Goal: Task Accomplishment & Management: Use online tool/utility

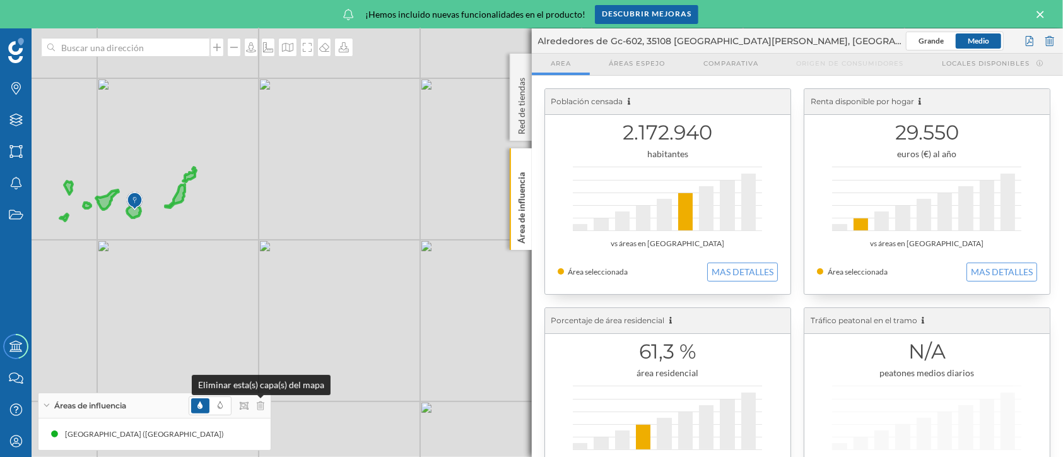
click at [259, 399] on div at bounding box center [227, 405] width 76 height 19
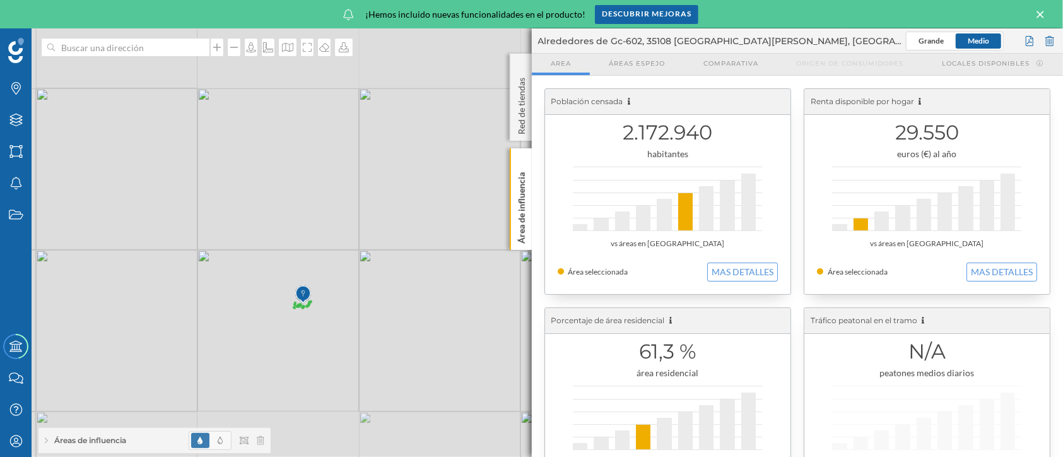
drag, startPoint x: 368, startPoint y: 187, endPoint x: 400, endPoint y: 288, distance: 105.9
click at [400, 288] on div "© Mapbox © OpenStreetMap Improve this map" at bounding box center [531, 242] width 1063 height 428
click at [259, 435] on div at bounding box center [227, 440] width 76 height 19
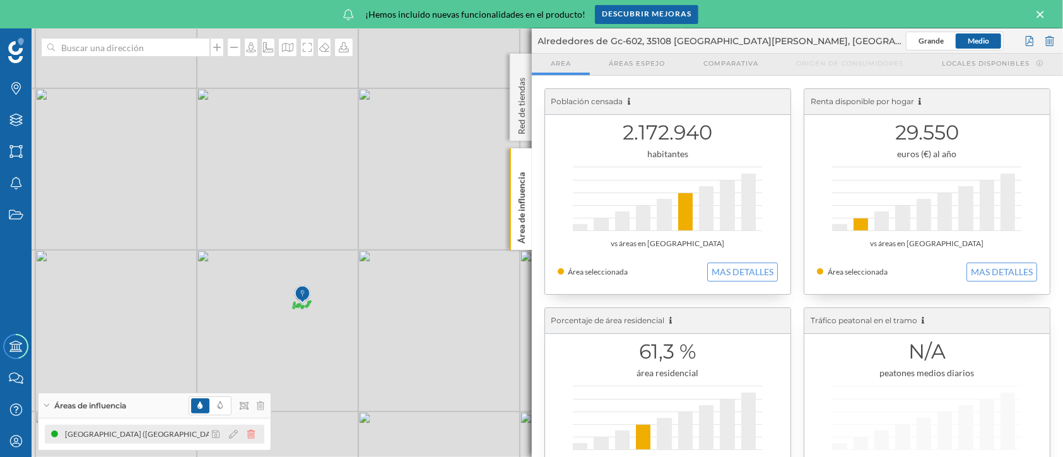
click at [252, 431] on icon at bounding box center [251, 433] width 8 height 9
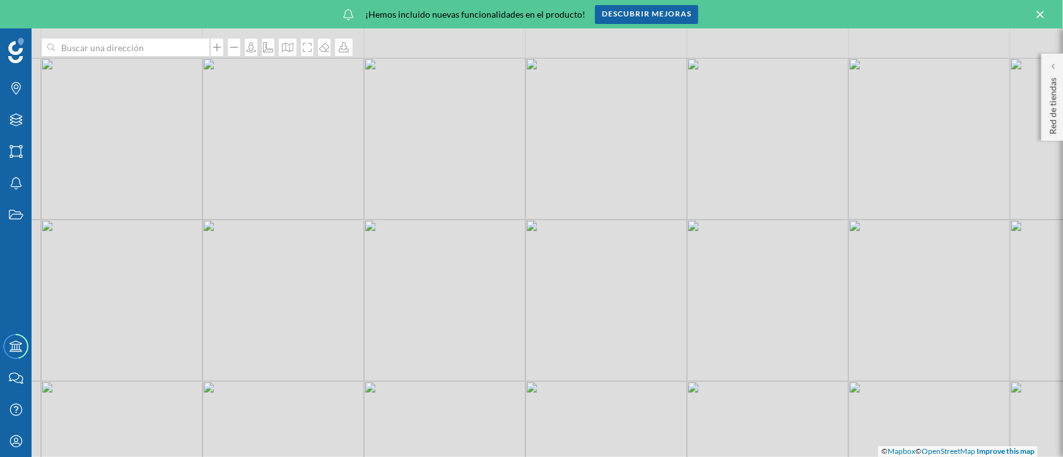
drag, startPoint x: 309, startPoint y: 185, endPoint x: 414, endPoint y: 274, distance: 137.0
click at [414, 274] on div "© Mapbox © OpenStreetMap Improve this map" at bounding box center [531, 242] width 1063 height 428
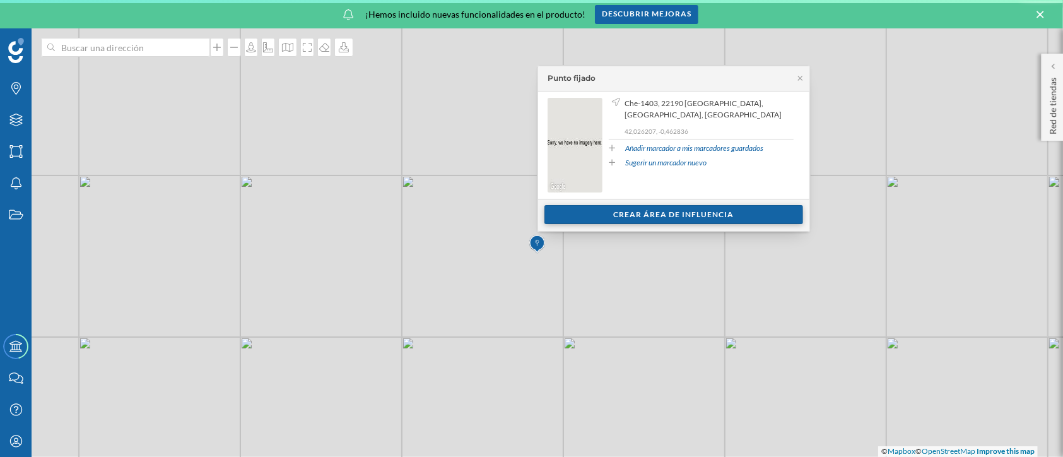
click at [634, 210] on div "Crear área de influencia" at bounding box center [673, 214] width 259 height 19
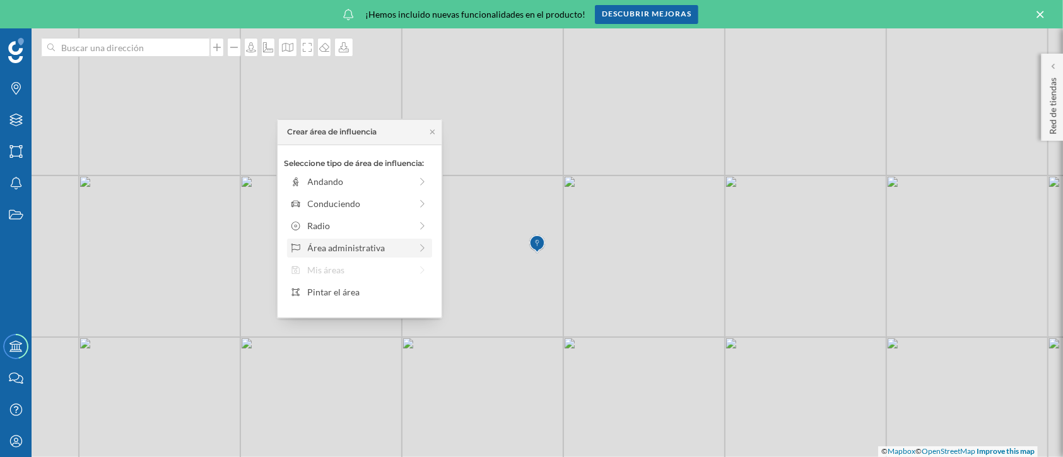
click at [407, 251] on div "Área administrativa" at bounding box center [359, 247] width 103 height 13
click at [371, 186] on div "[GEOGRAPHIC_DATA]" at bounding box center [370, 181] width 124 height 13
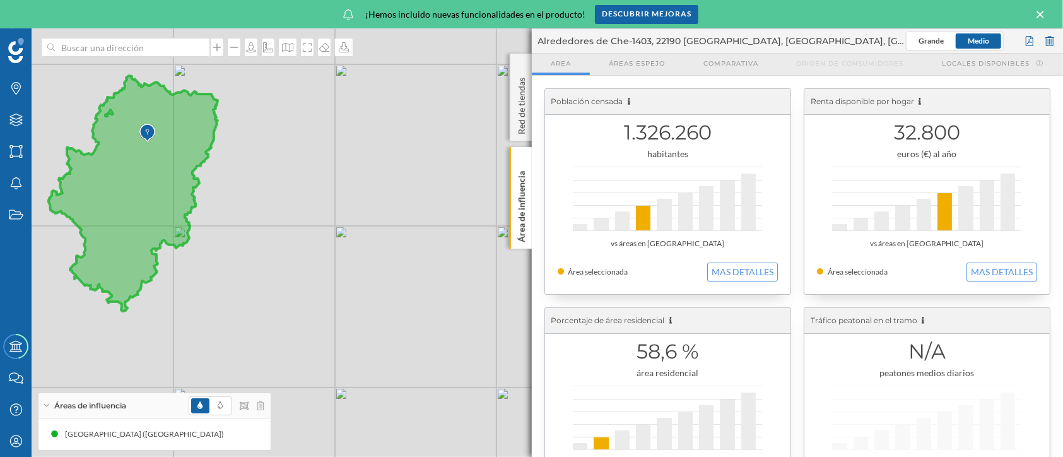
scroll to position [86, 0]
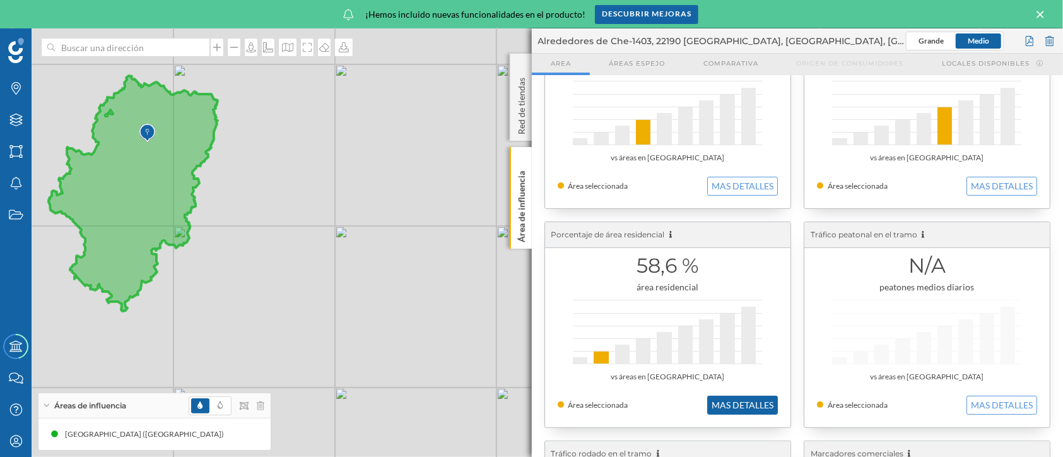
click at [755, 407] on button "MAS DETALLES" at bounding box center [742, 404] width 71 height 19
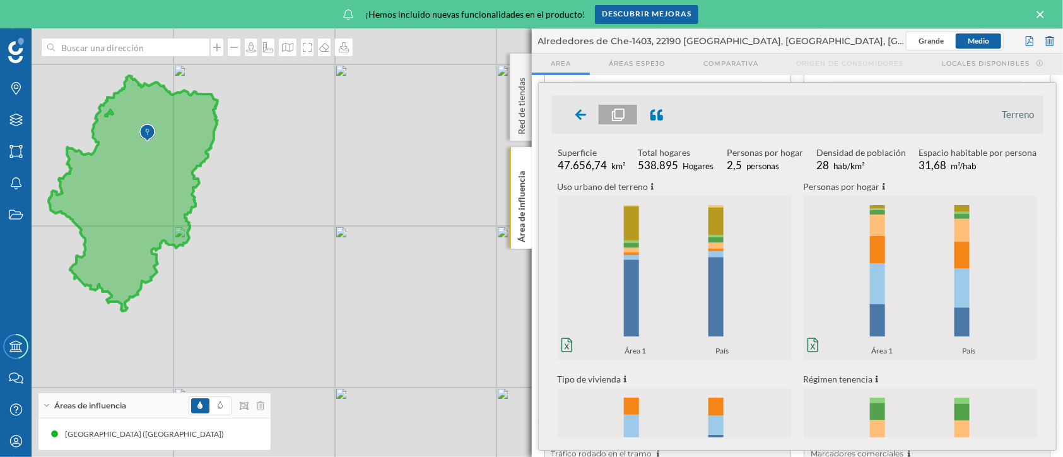
click at [648, 300] on icon "0% 20% 40% 60% 80% 100% Área 1 País 0% 20% 40% 60% 80% 100% Área 1 País" at bounding box center [674, 277] width 233 height 157
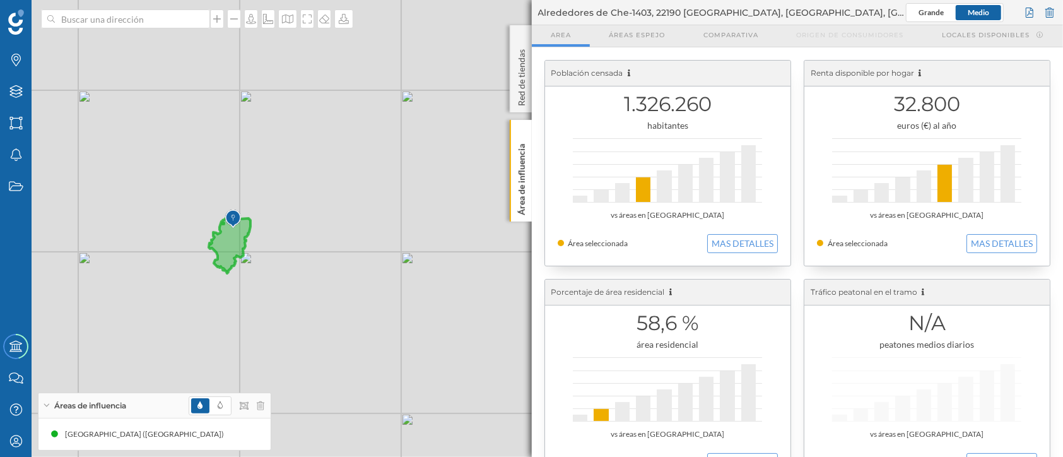
drag, startPoint x: 262, startPoint y: 338, endPoint x: 308, endPoint y: 305, distance: 56.5
click at [308, 305] on div "© Mapbox © OpenStreetMap Improve this map" at bounding box center [531, 228] width 1063 height 457
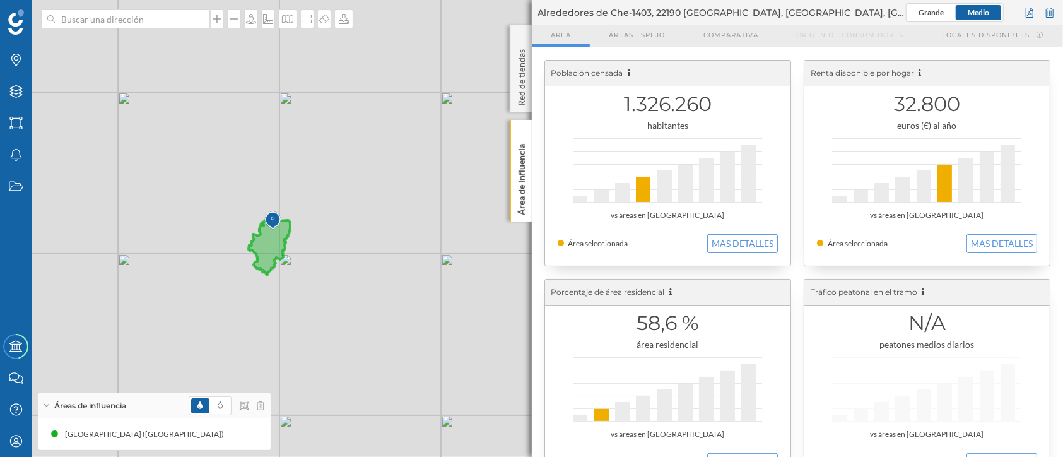
drag, startPoint x: 237, startPoint y: 305, endPoint x: 313, endPoint y: 303, distance: 75.7
click at [313, 303] on div "© Mapbox © OpenStreetMap Improve this map" at bounding box center [531, 228] width 1063 height 457
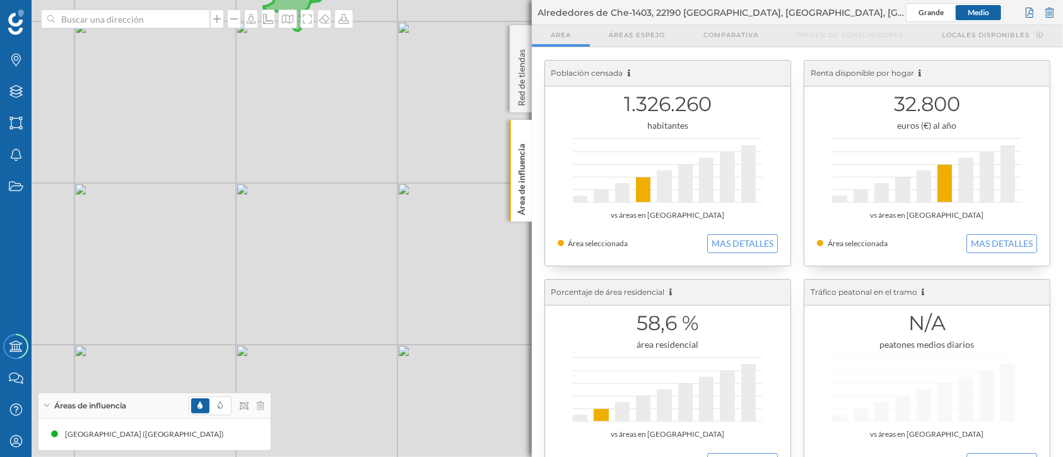
drag, startPoint x: 262, startPoint y: 300, endPoint x: 328, endPoint y: 283, distance: 68.4
click at [328, 283] on div "© Mapbox © OpenStreetMap Improve this map" at bounding box center [531, 228] width 1063 height 457
drag, startPoint x: 279, startPoint y: 303, endPoint x: 370, endPoint y: 271, distance: 96.3
click at [370, 271] on div "© Mapbox © OpenStreetMap Improve this map" at bounding box center [531, 228] width 1063 height 457
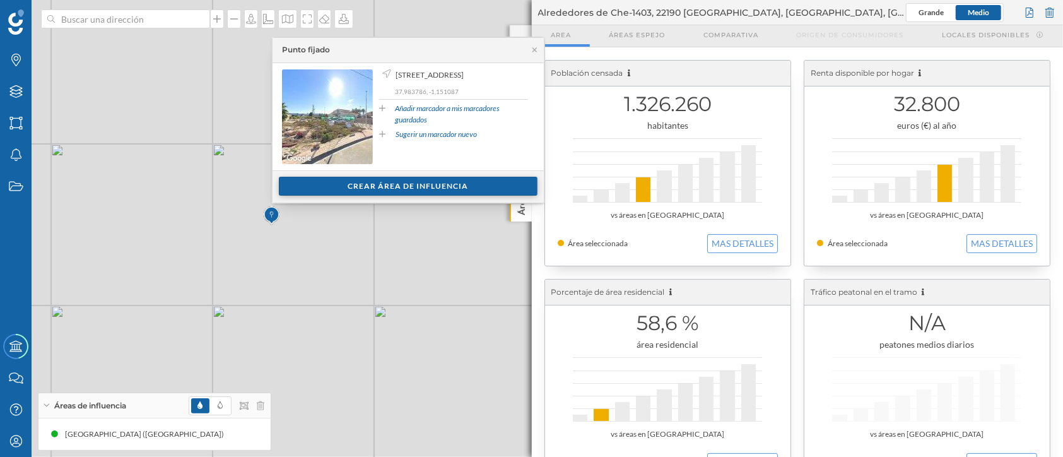
click at [430, 193] on div "Crear área de influencia" at bounding box center [408, 186] width 259 height 19
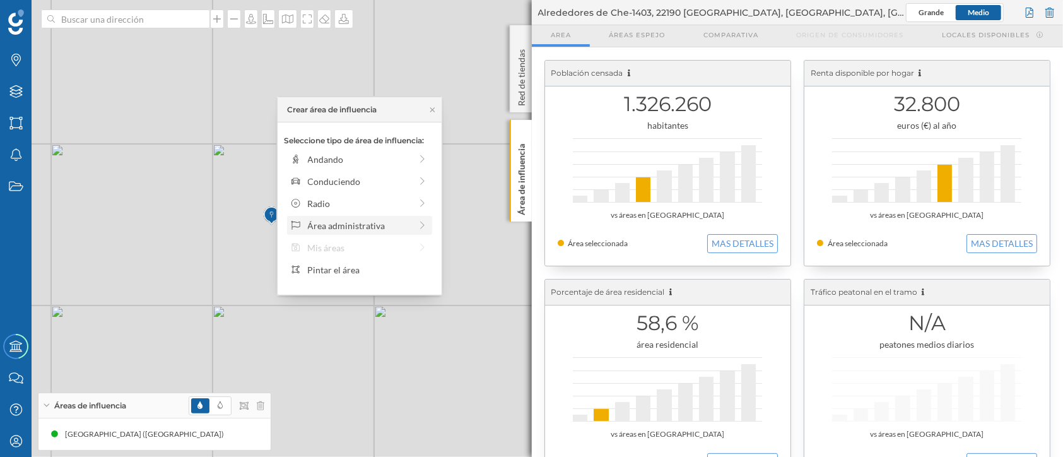
click at [395, 226] on div "Área administrativa" at bounding box center [359, 225] width 103 height 13
click at [358, 180] on div "Provincia" at bounding box center [370, 181] width 124 height 13
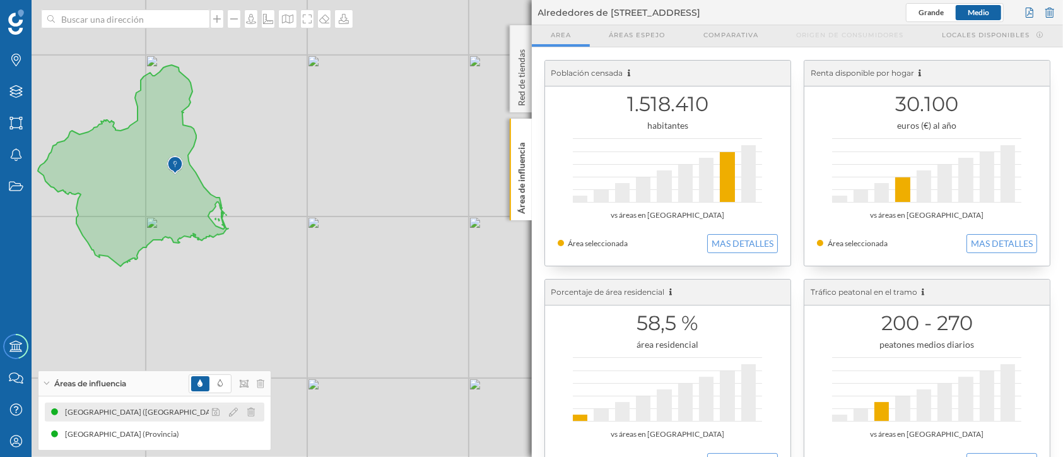
click at [255, 412] on div at bounding box center [237, 411] width 56 height 15
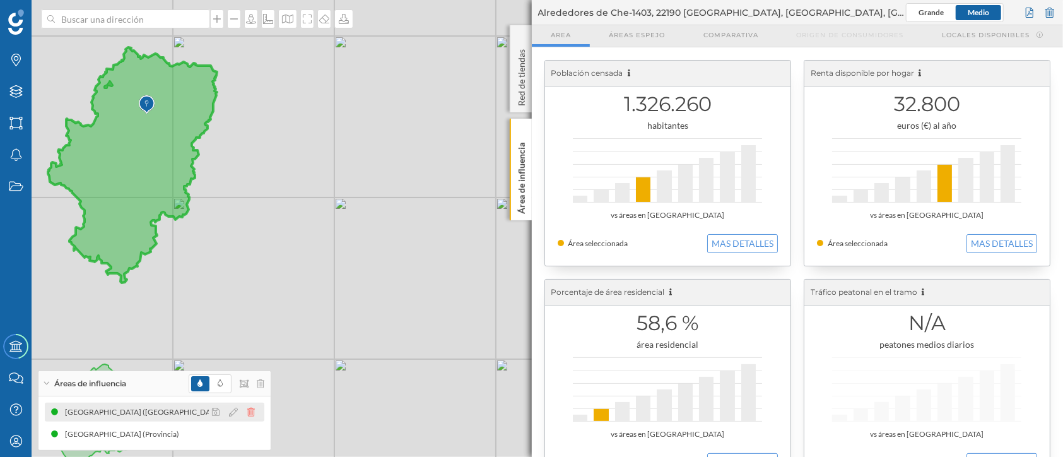
click at [250, 414] on icon at bounding box center [251, 411] width 8 height 9
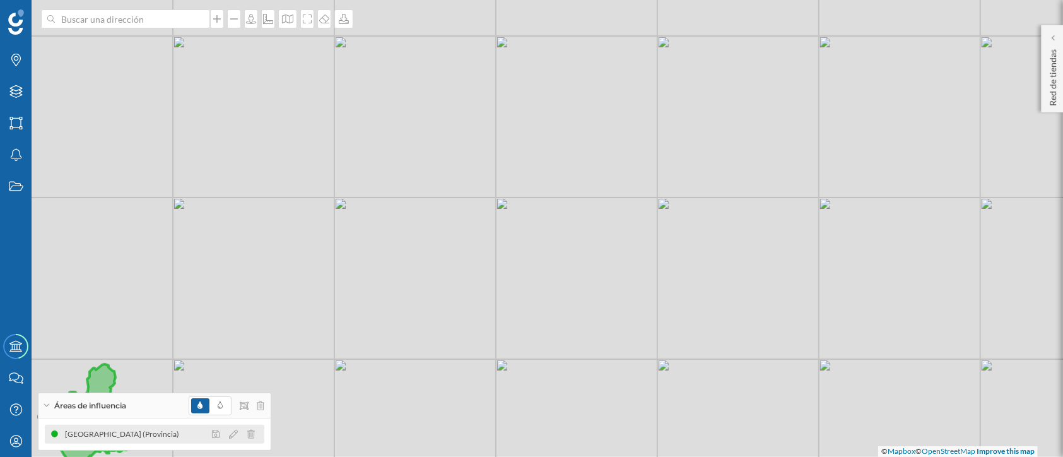
click at [149, 432] on div "Murcia (Provincia)" at bounding box center [154, 433] width 219 height 19
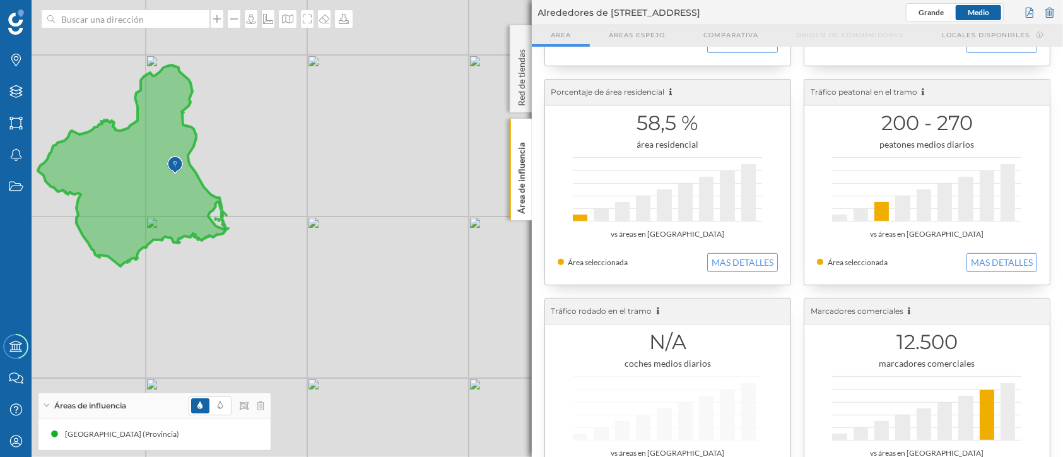
scroll to position [207, 0]
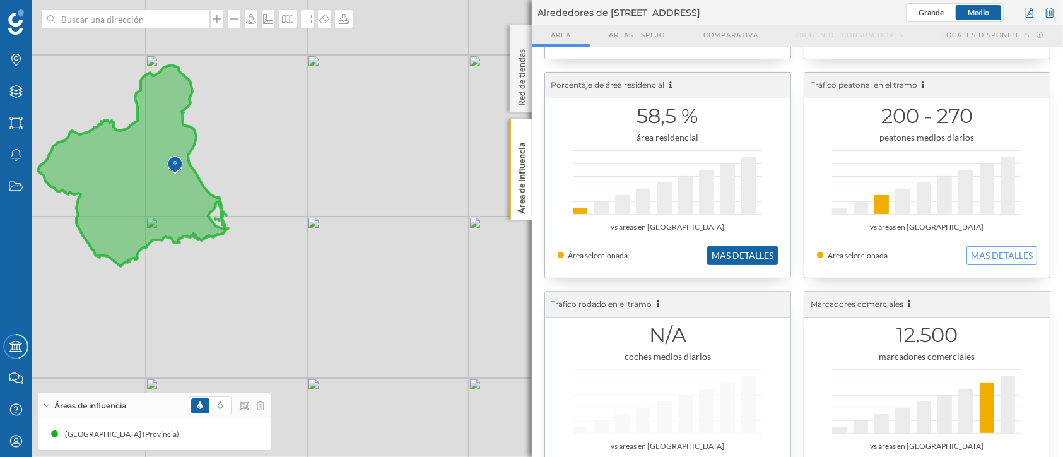
click at [750, 256] on button "MAS DETALLES" at bounding box center [742, 255] width 71 height 19
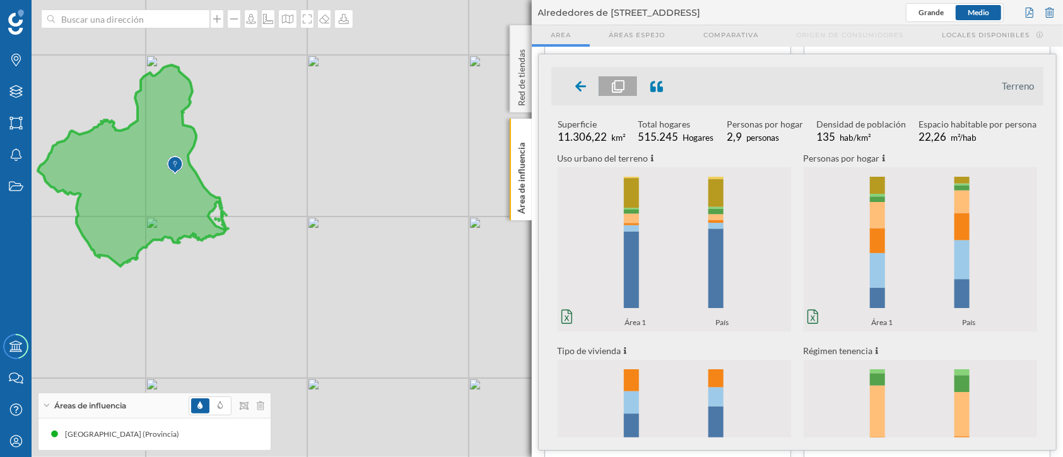
click at [649, 213] on icon "0% 20% 40% 60% 80% 100% Área 1 País 0% 20% 40% 60% 80% 100% Área 1 País" at bounding box center [674, 248] width 233 height 157
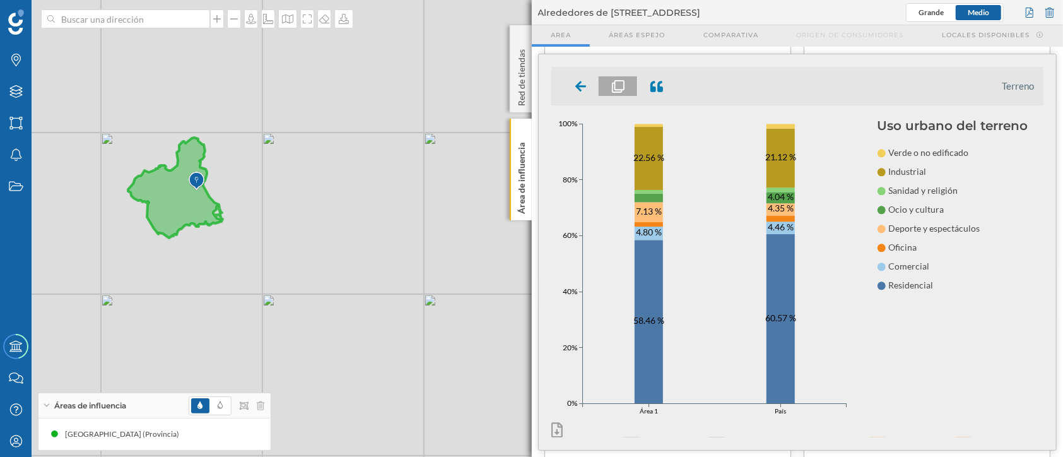
click at [262, 400] on div at bounding box center [227, 405] width 76 height 19
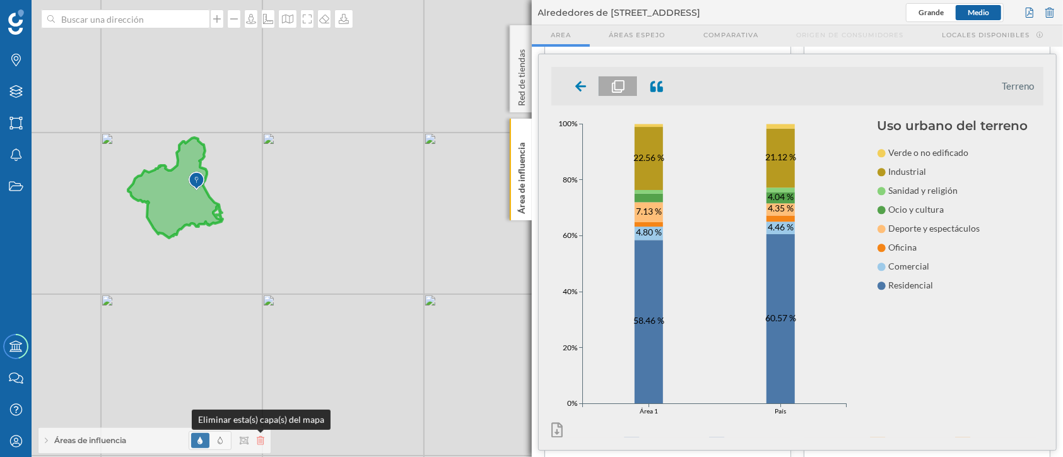
click at [260, 441] on icon at bounding box center [261, 440] width 8 height 9
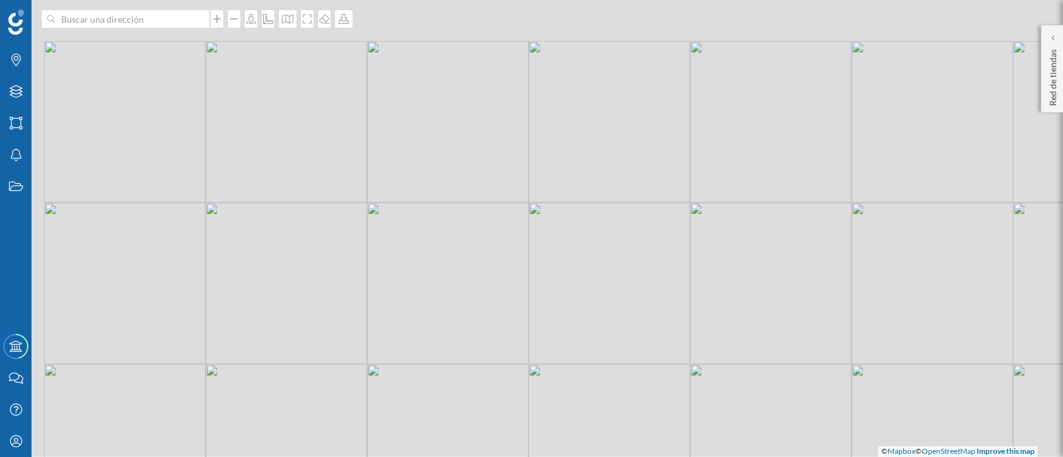
drag, startPoint x: 316, startPoint y: 295, endPoint x: 416, endPoint y: 345, distance: 112.3
click at [416, 345] on div "© Mapbox © OpenStreetMap Improve this map" at bounding box center [531, 228] width 1063 height 457
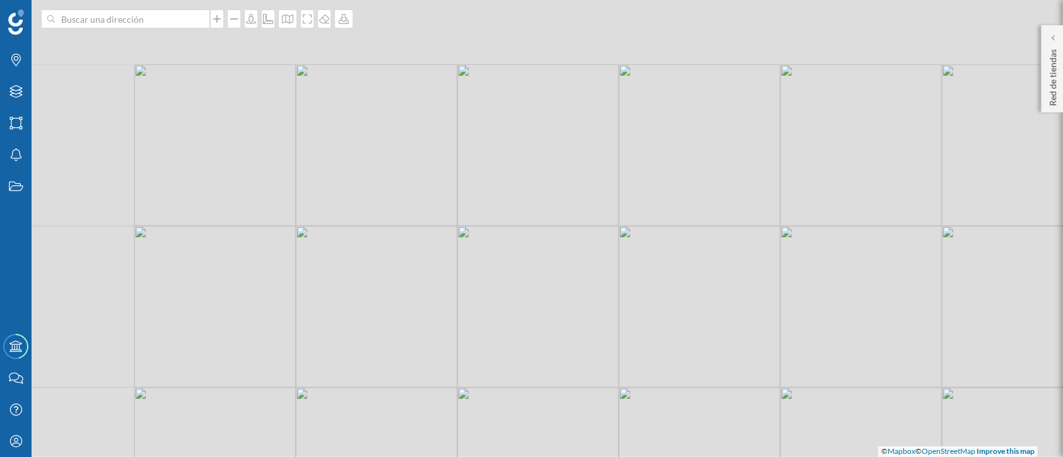
drag, startPoint x: 370, startPoint y: 221, endPoint x: 522, endPoint y: 356, distance: 202.8
click at [522, 356] on div "© Mapbox © OpenStreetMap Improve this map" at bounding box center [531, 228] width 1063 height 457
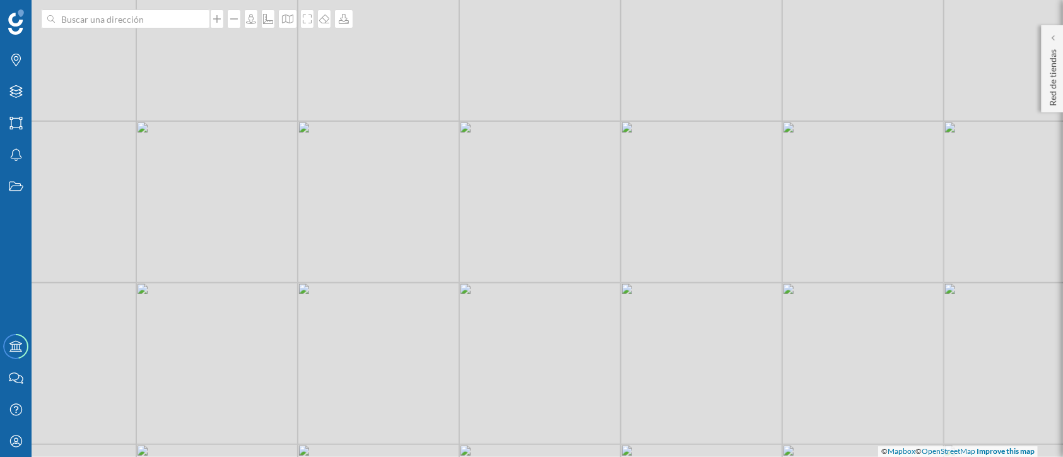
drag, startPoint x: 477, startPoint y: 144, endPoint x: 472, endPoint y: 232, distance: 88.5
click at [472, 232] on div "© Mapbox © OpenStreetMap Improve this map" at bounding box center [531, 228] width 1063 height 457
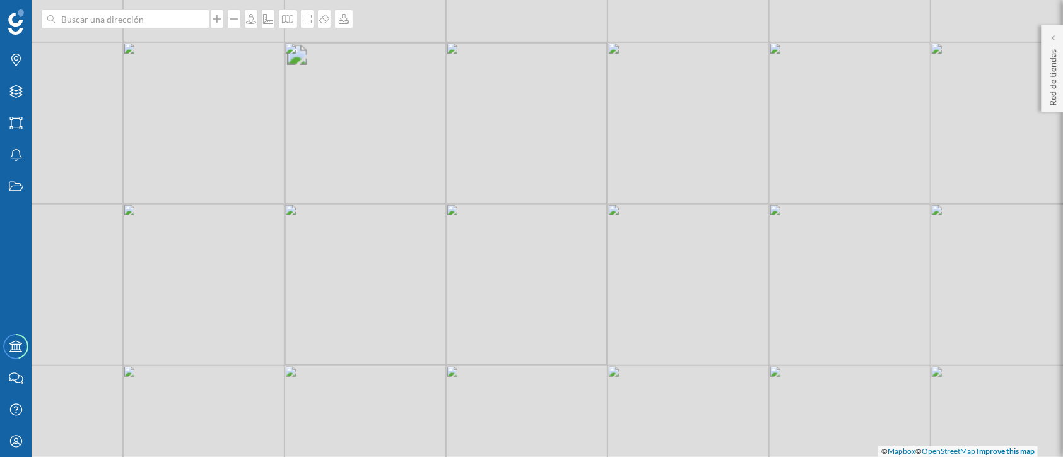
drag, startPoint x: 233, startPoint y: 197, endPoint x: 542, endPoint y: 174, distance: 309.9
click at [542, 174] on div "© Mapbox © OpenStreetMap Improve this map" at bounding box center [531, 228] width 1063 height 457
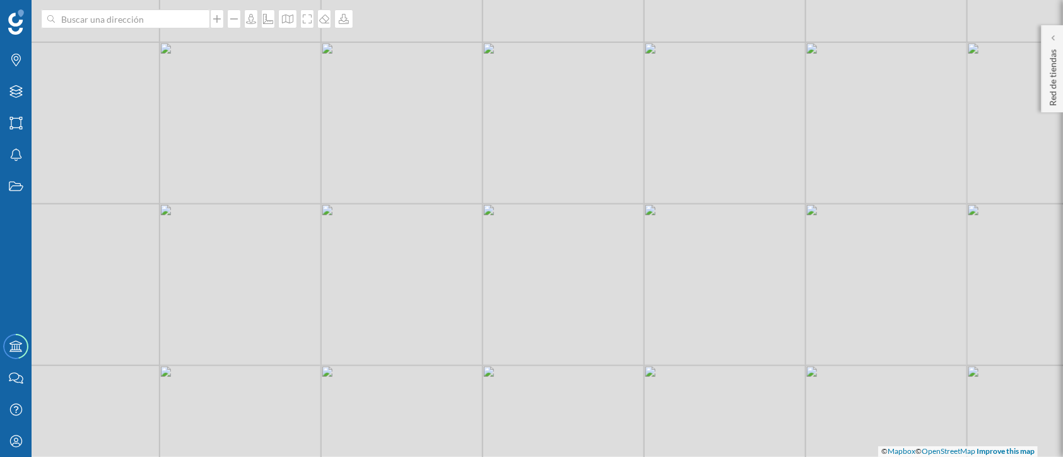
drag, startPoint x: 286, startPoint y: 164, endPoint x: 645, endPoint y: 163, distance: 359.5
click at [645, 163] on div "© Mapbox © OpenStreetMap Improve this map" at bounding box center [531, 228] width 1063 height 457
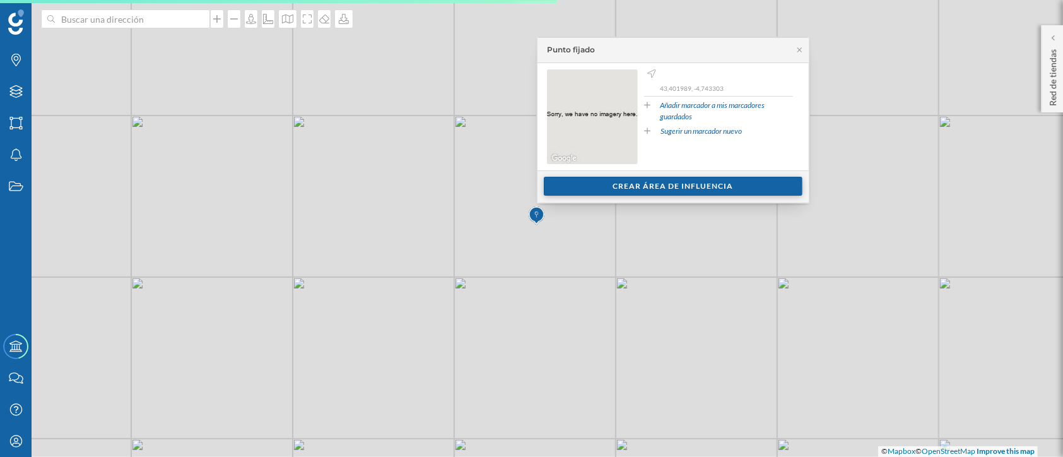
click at [734, 190] on div "Crear área de influencia" at bounding box center [673, 186] width 259 height 19
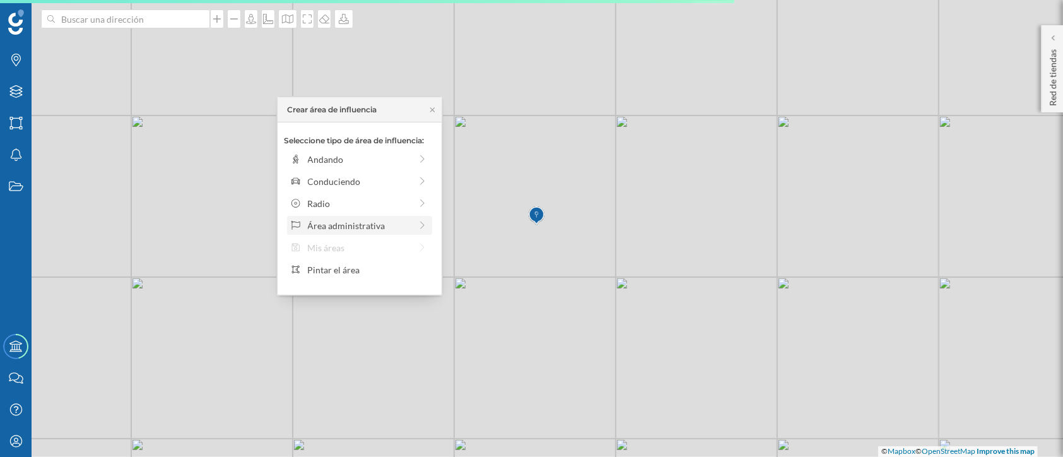
click at [383, 226] on div "Área administrativa" at bounding box center [359, 225] width 103 height 13
click at [346, 155] on div "[GEOGRAPHIC_DATA]" at bounding box center [370, 159] width 124 height 13
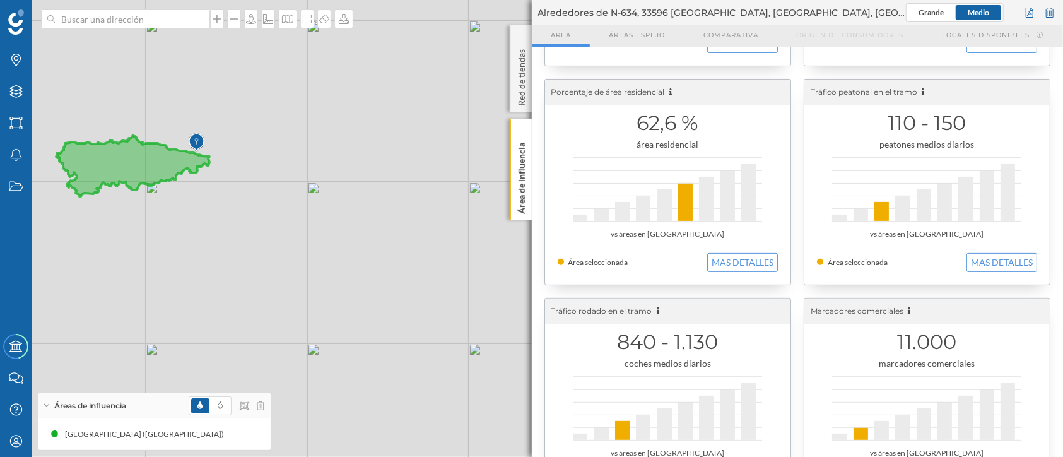
scroll to position [202, 0]
click at [718, 261] on button "MAS DETALLES" at bounding box center [742, 260] width 71 height 19
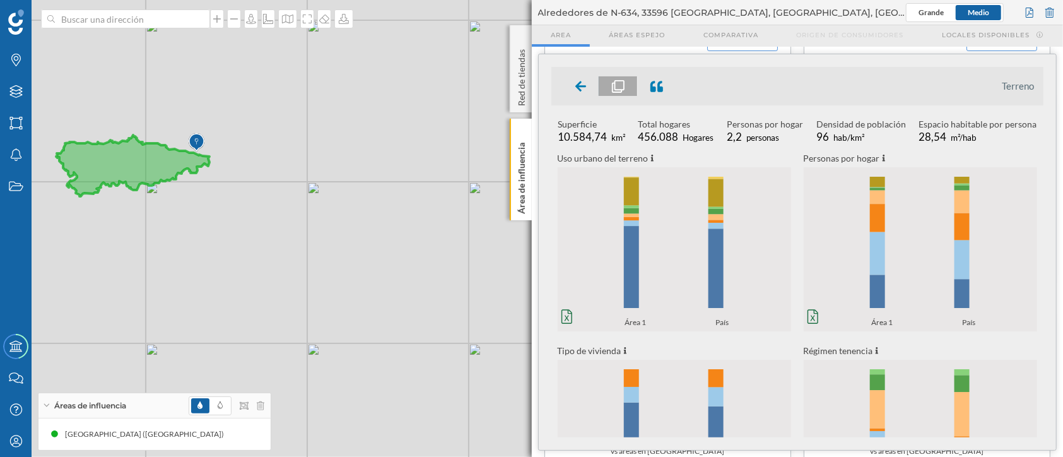
click at [663, 277] on icon "0% 20% 40% 60% 80% 100% Área 1 País 0% 20% 40% 60% 80% 100% Área 1 País" at bounding box center [674, 248] width 233 height 157
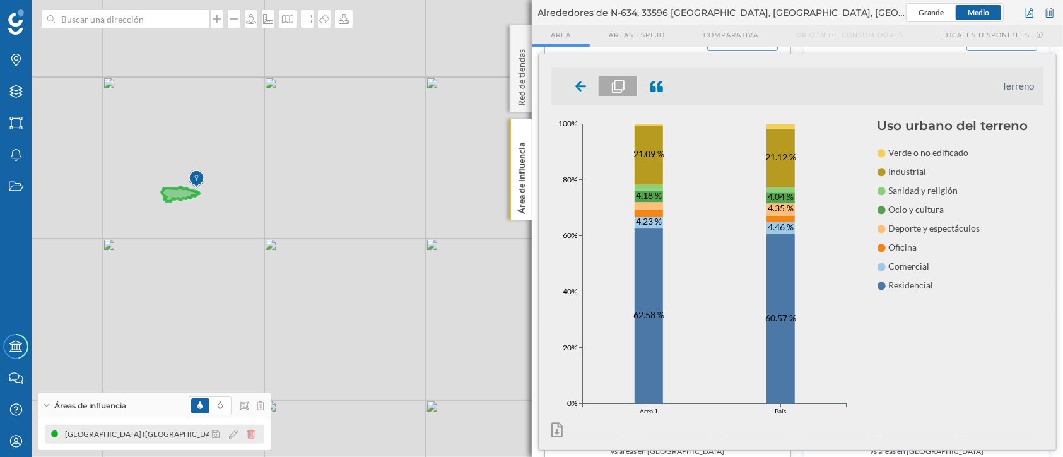
click at [250, 432] on icon at bounding box center [251, 433] width 8 height 9
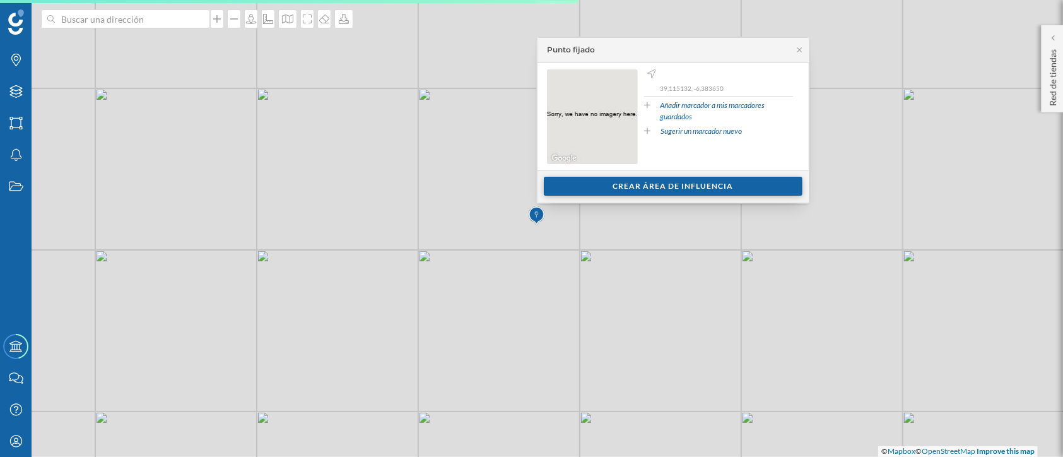
click at [635, 187] on div "Crear área de influencia" at bounding box center [673, 186] width 259 height 19
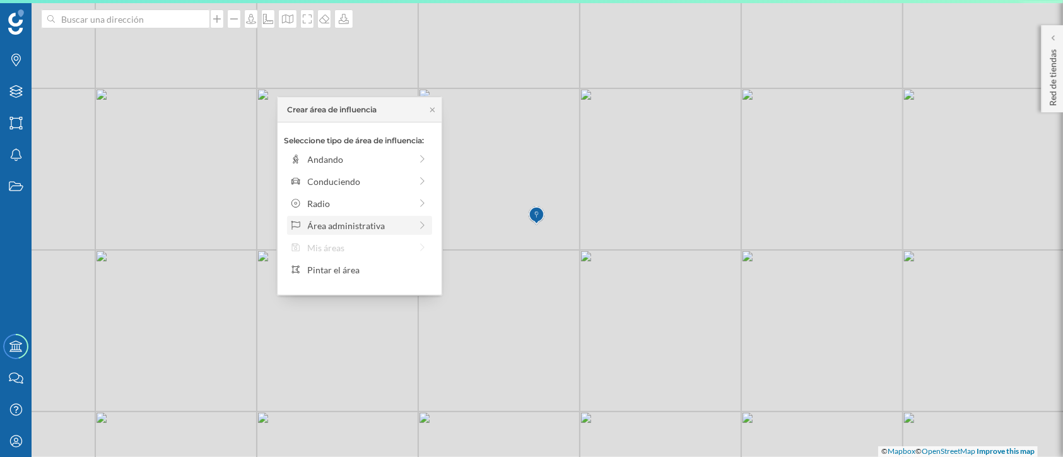
click at [392, 223] on div "Área administrativa" at bounding box center [359, 225] width 103 height 13
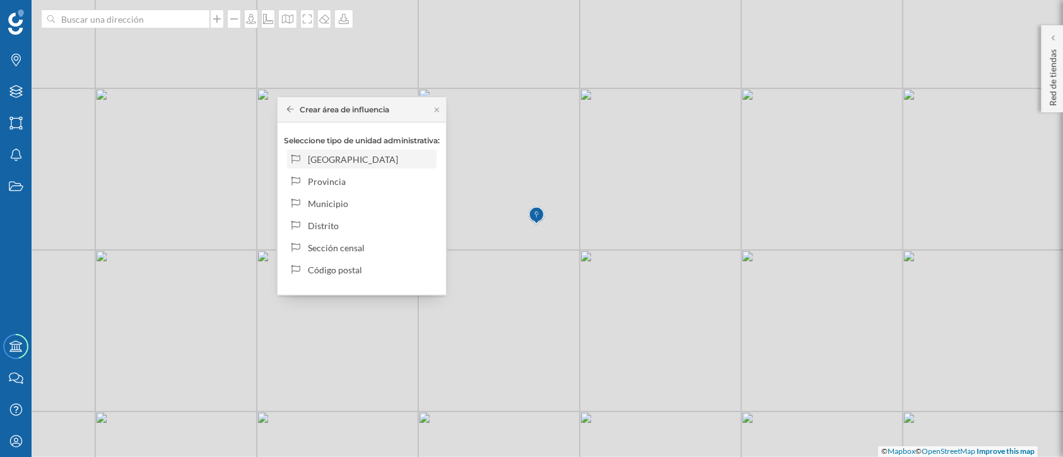
click at [353, 159] on div "[GEOGRAPHIC_DATA]" at bounding box center [370, 159] width 124 height 13
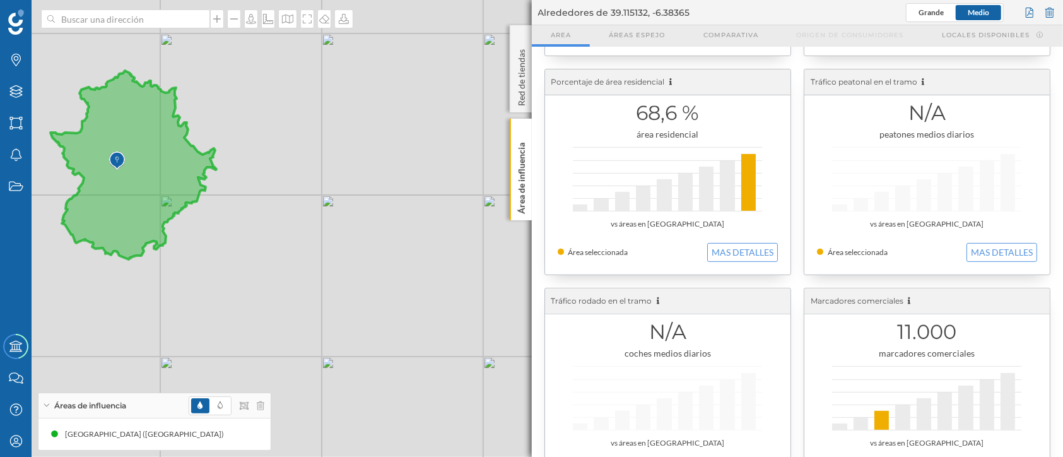
scroll to position [258, 0]
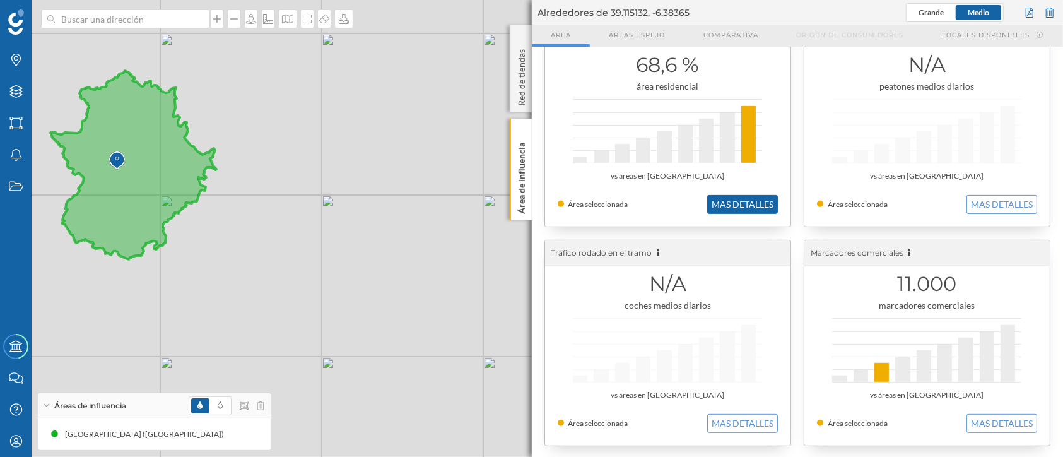
click at [723, 198] on button "MAS DETALLES" at bounding box center [742, 204] width 71 height 19
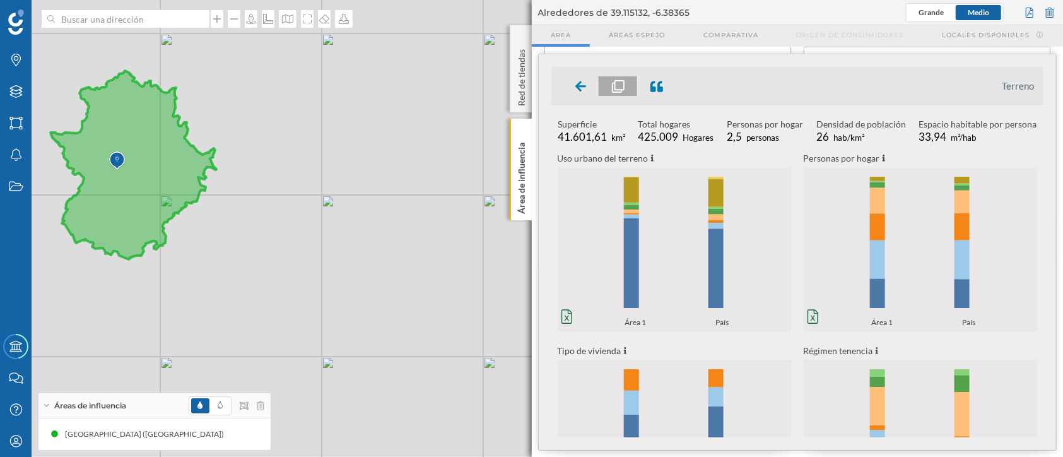
click at [665, 279] on icon "0% 20% 40% 60% 80% 100% Área 1 País 0% 20% 40% 60% 80% 100% Área 1 País" at bounding box center [674, 248] width 233 height 157
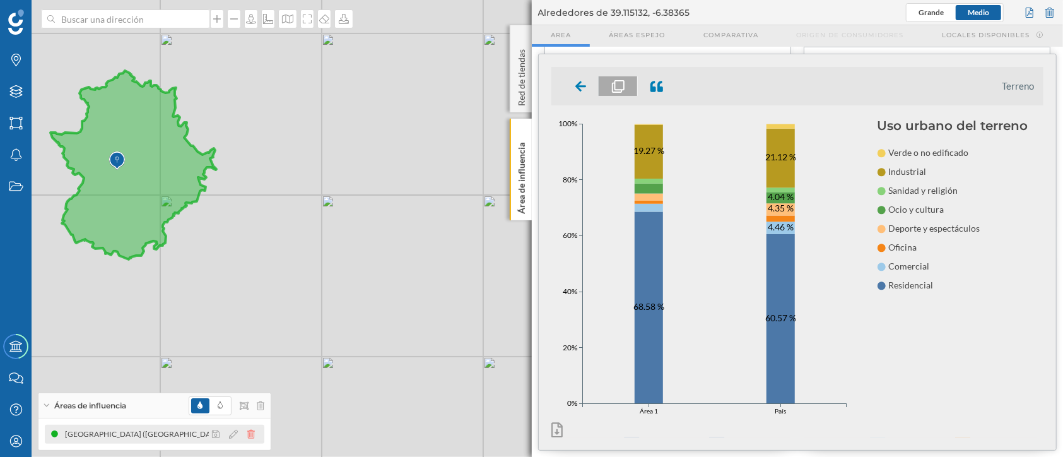
click at [252, 433] on icon at bounding box center [251, 433] width 8 height 9
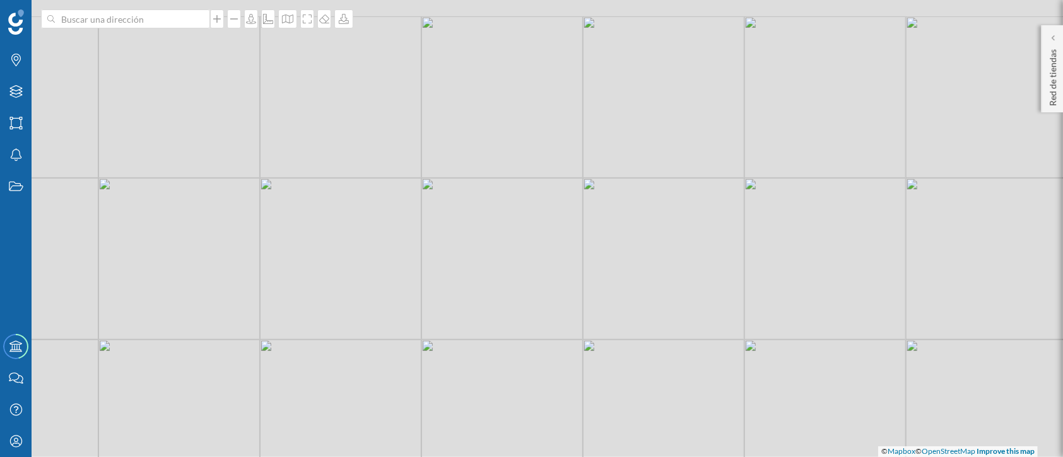
drag, startPoint x: 428, startPoint y: 174, endPoint x: 530, endPoint y: 321, distance: 179.0
click at [530, 321] on div "© Mapbox © OpenStreetMap Improve this map" at bounding box center [531, 228] width 1063 height 457
drag, startPoint x: 442, startPoint y: 168, endPoint x: 479, endPoint y: 351, distance: 187.1
click at [479, 351] on div "© Mapbox © OpenStreetMap Improve this map" at bounding box center [531, 228] width 1063 height 457
drag, startPoint x: 534, startPoint y: 207, endPoint x: 628, endPoint y: 217, distance: 95.1
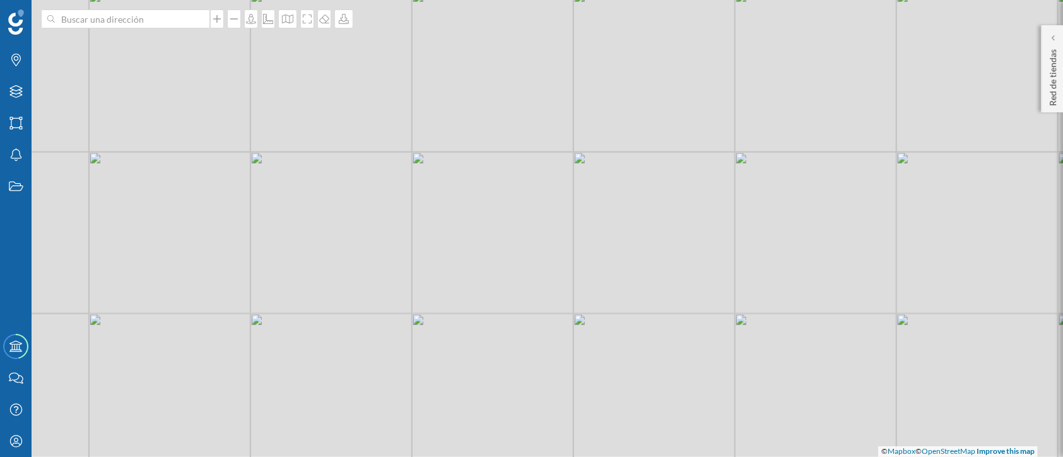
click at [628, 217] on div "© Mapbox © OpenStreetMap Improve this map" at bounding box center [531, 228] width 1063 height 457
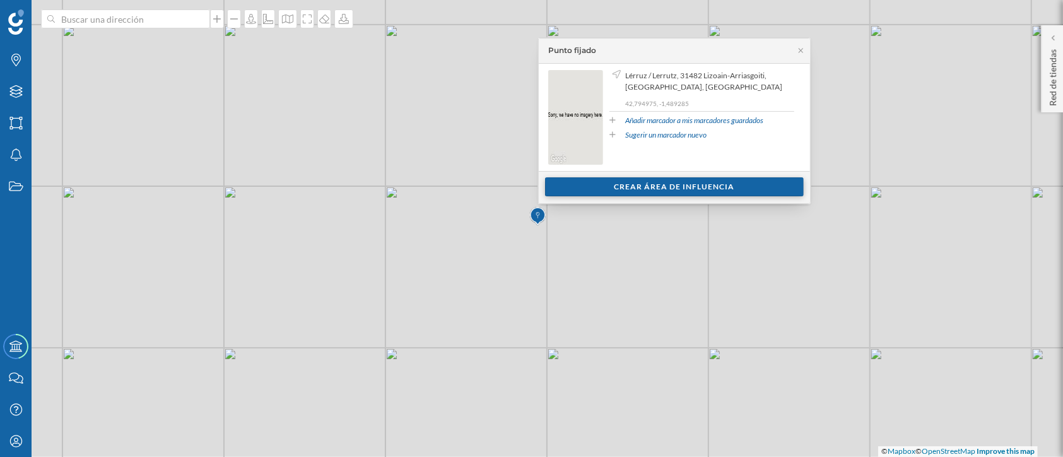
click at [699, 192] on div "Crear área de influencia" at bounding box center [674, 186] width 259 height 19
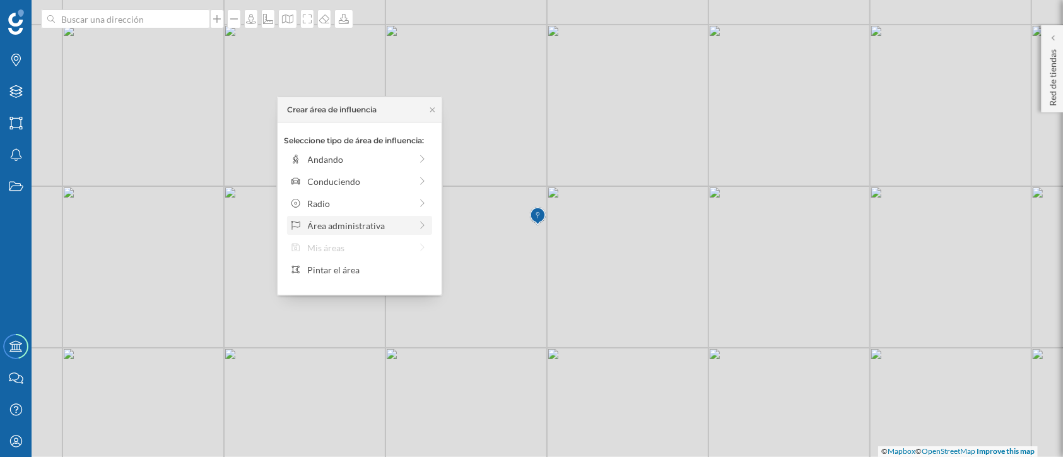
click at [390, 230] on div "Área administrativa" at bounding box center [359, 225] width 103 height 13
click at [360, 158] on div "[GEOGRAPHIC_DATA]" at bounding box center [370, 159] width 124 height 13
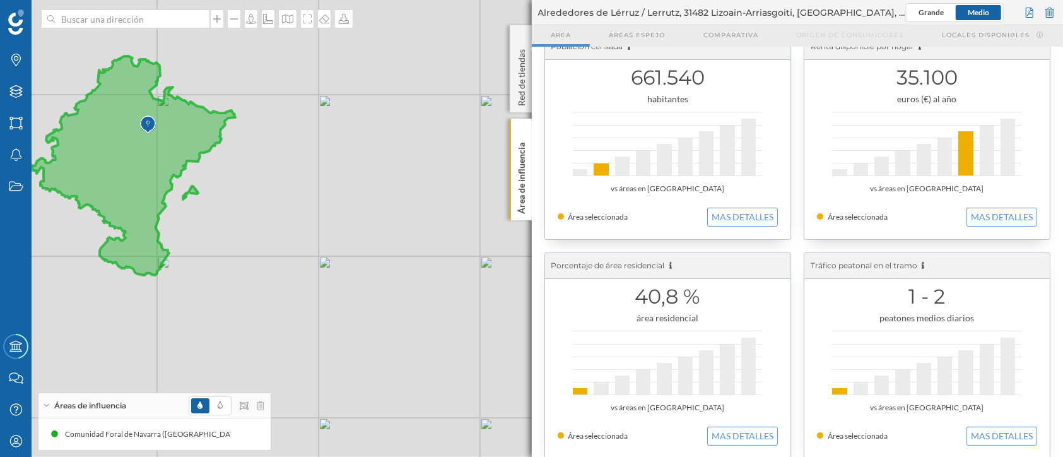
scroll to position [28, 0]
click at [755, 425] on button "MAS DETALLES" at bounding box center [742, 433] width 71 height 19
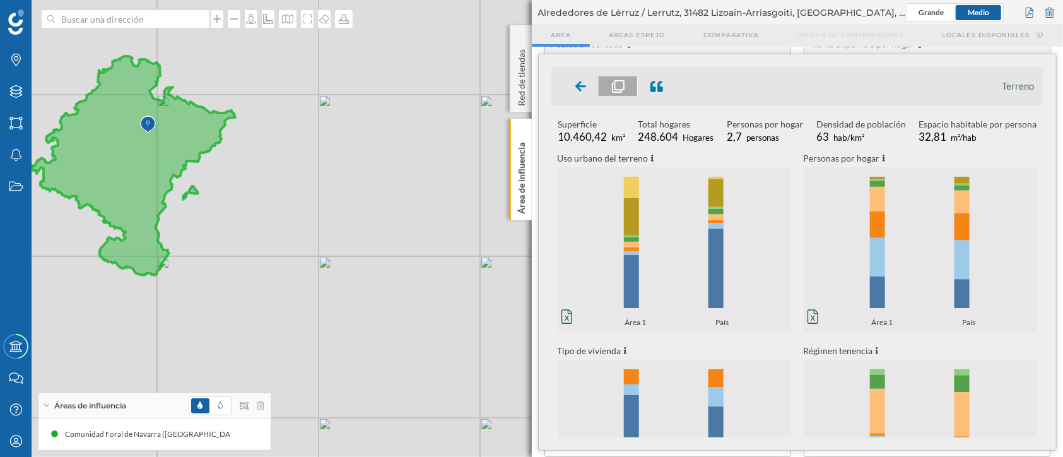
click at [669, 286] on icon "0% 20% 40% 60% 80% 100% Área 1 País 0% 20% 40% 60% 80% 100% Área 1 País" at bounding box center [674, 248] width 233 height 157
